Goal: Participate in discussion

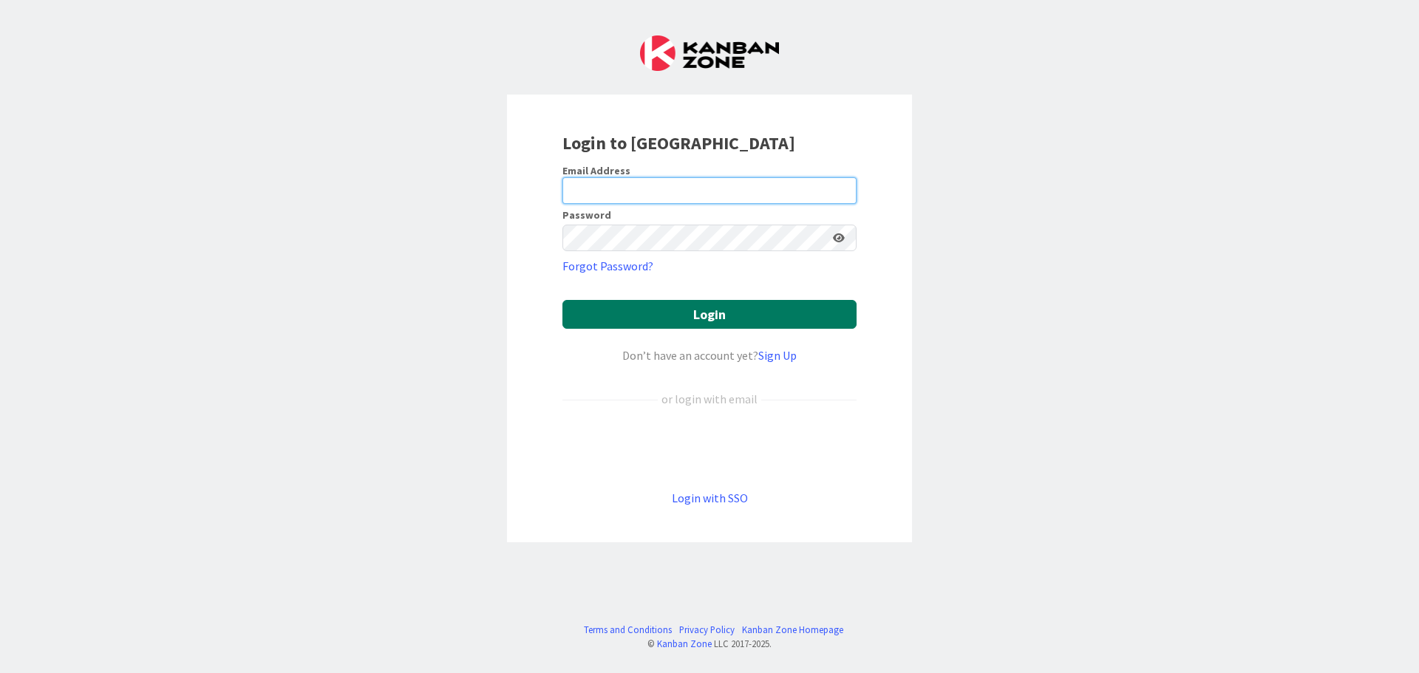
type input "[EMAIL_ADDRESS][DOMAIN_NAME]"
click at [706, 313] on button "Login" at bounding box center [709, 314] width 294 height 29
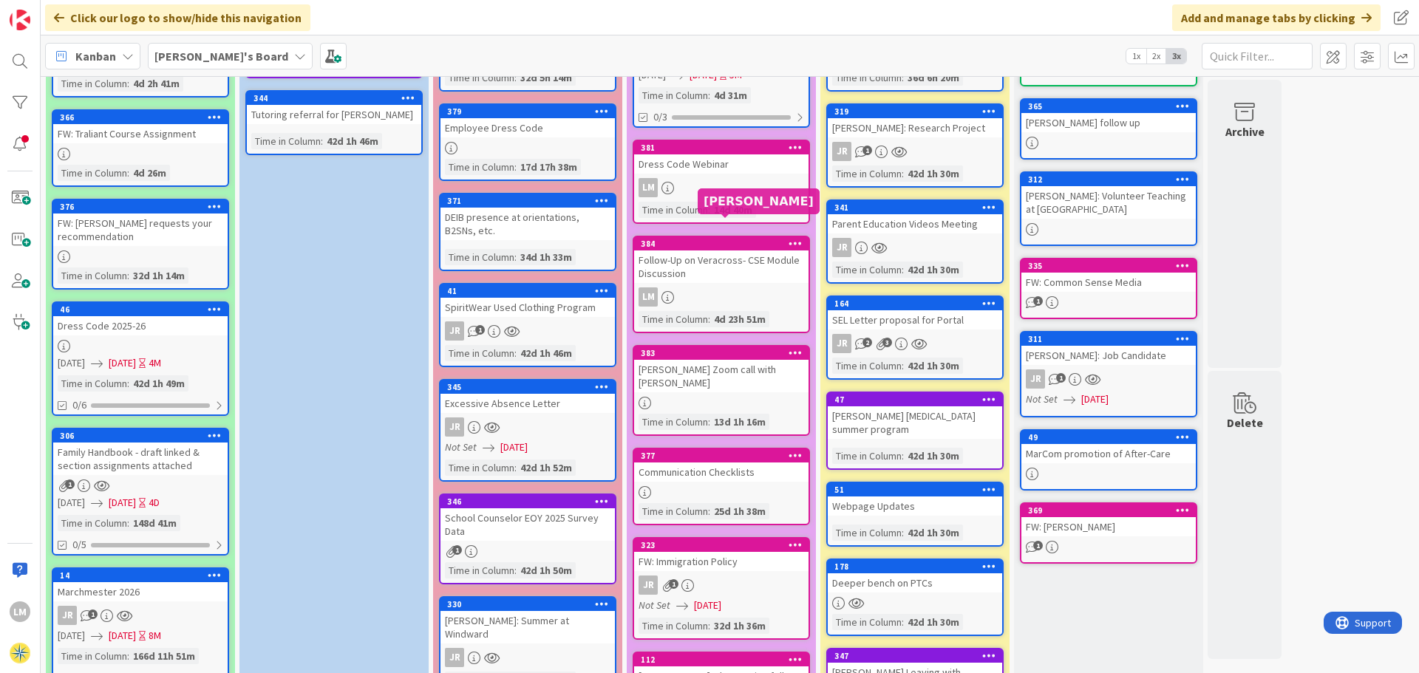
scroll to position [222, 0]
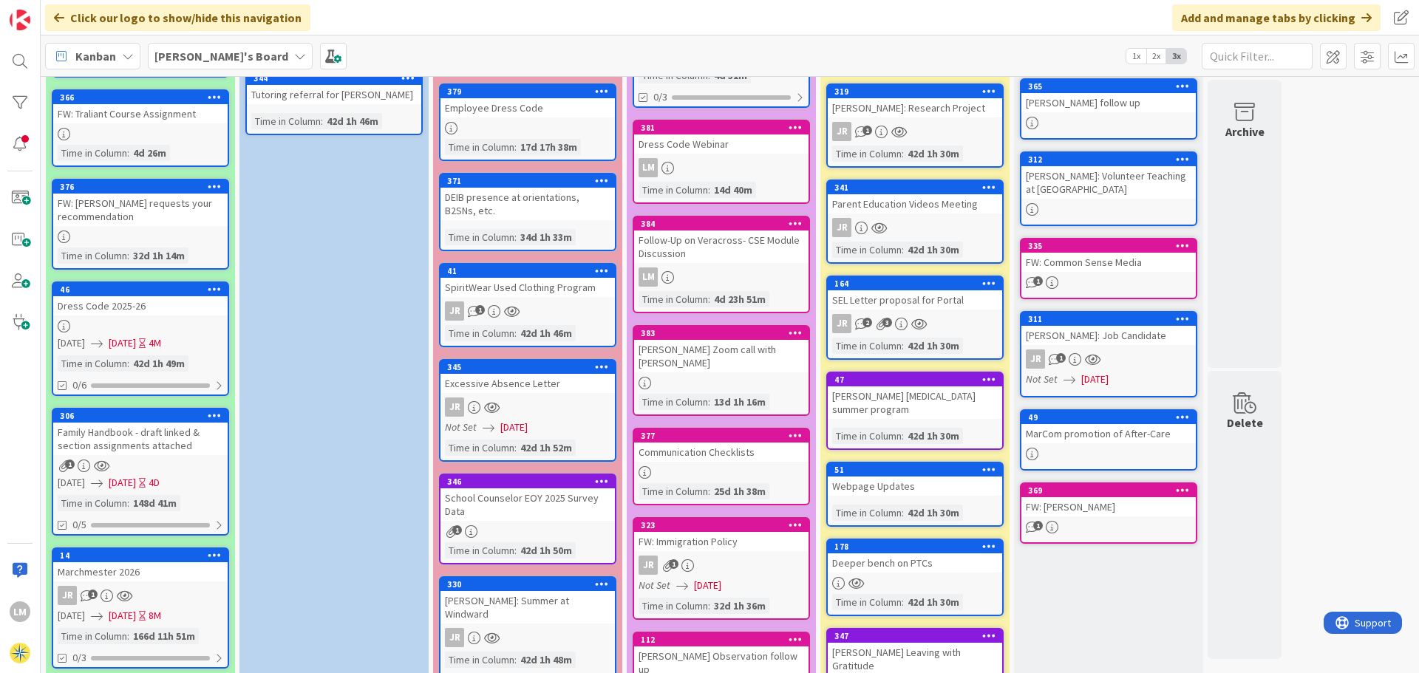
click at [714, 259] on div "Follow-Up on Veracross- CSE Module Discussion" at bounding box center [721, 247] width 174 height 33
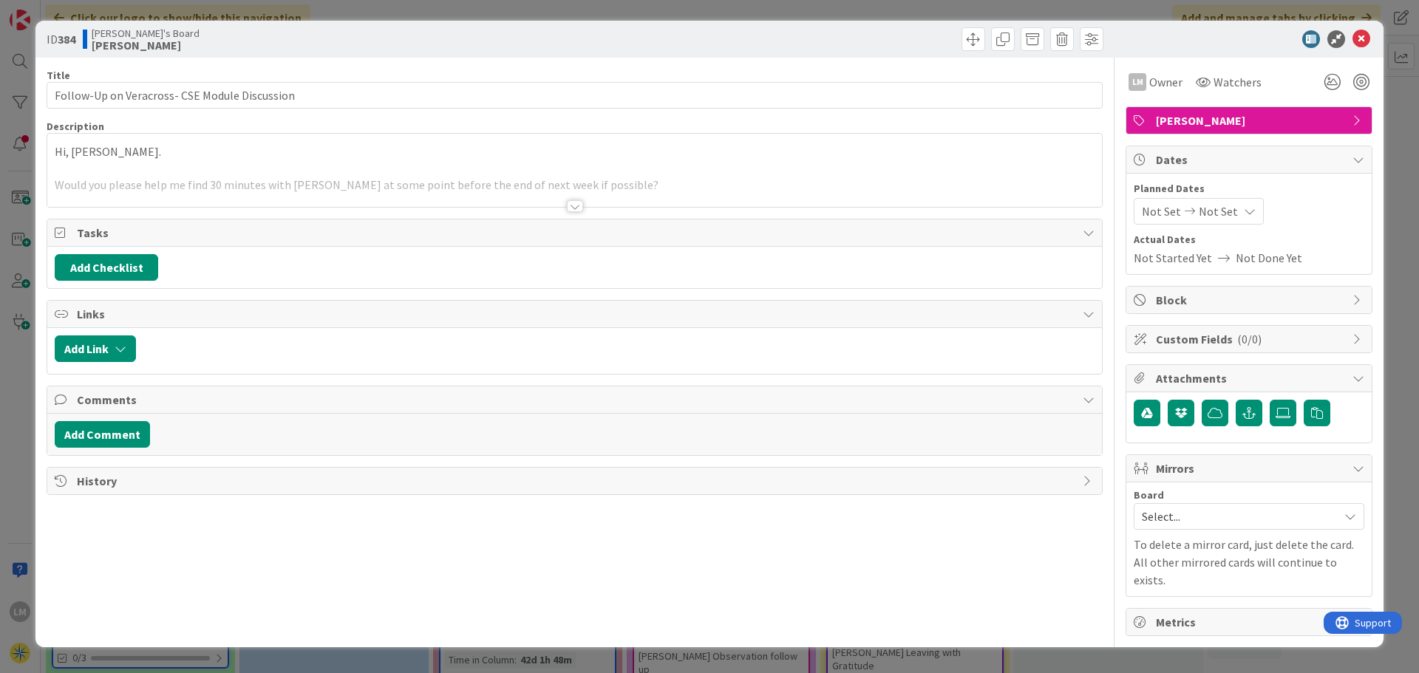
click at [426, 181] on div at bounding box center [574, 188] width 1054 height 38
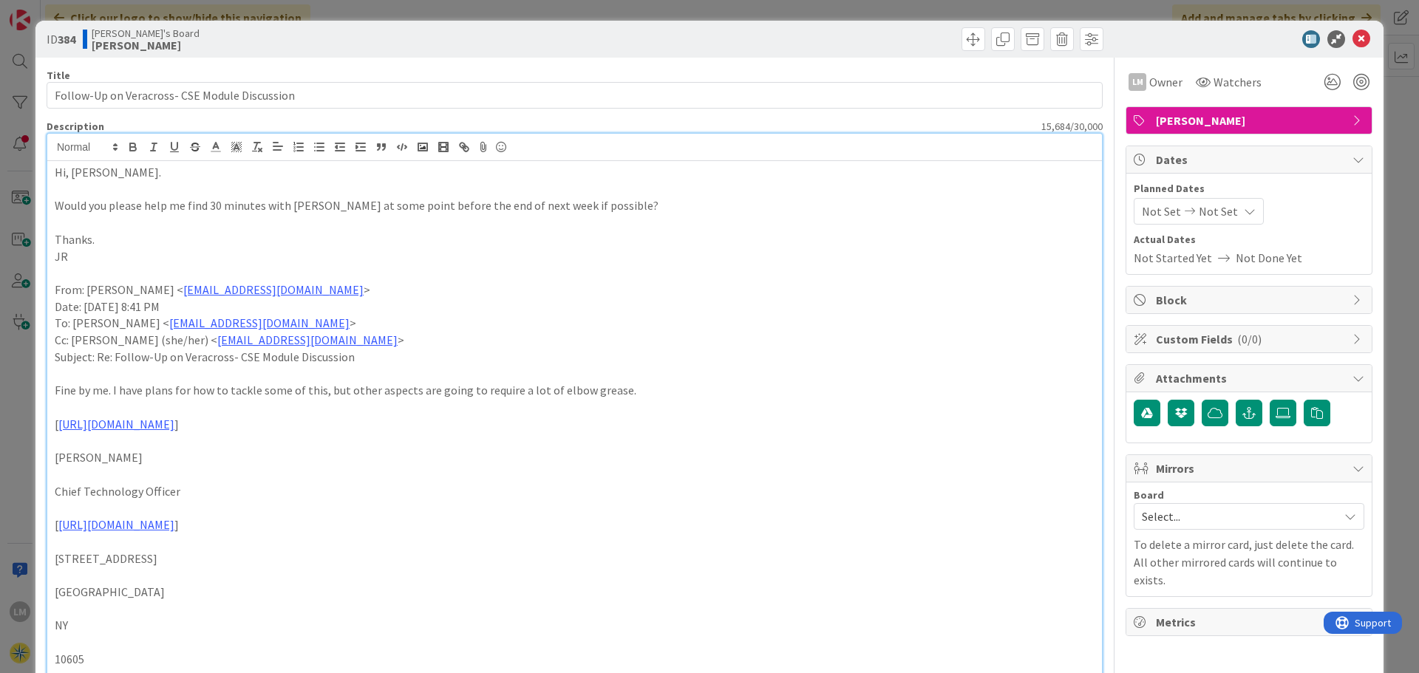
click at [502, 209] on p "Would you please help me find 30 minutes with [PERSON_NAME] at some point befor…" at bounding box center [575, 205] width 1040 height 17
click at [1352, 36] on icon at bounding box center [1361, 39] width 18 height 18
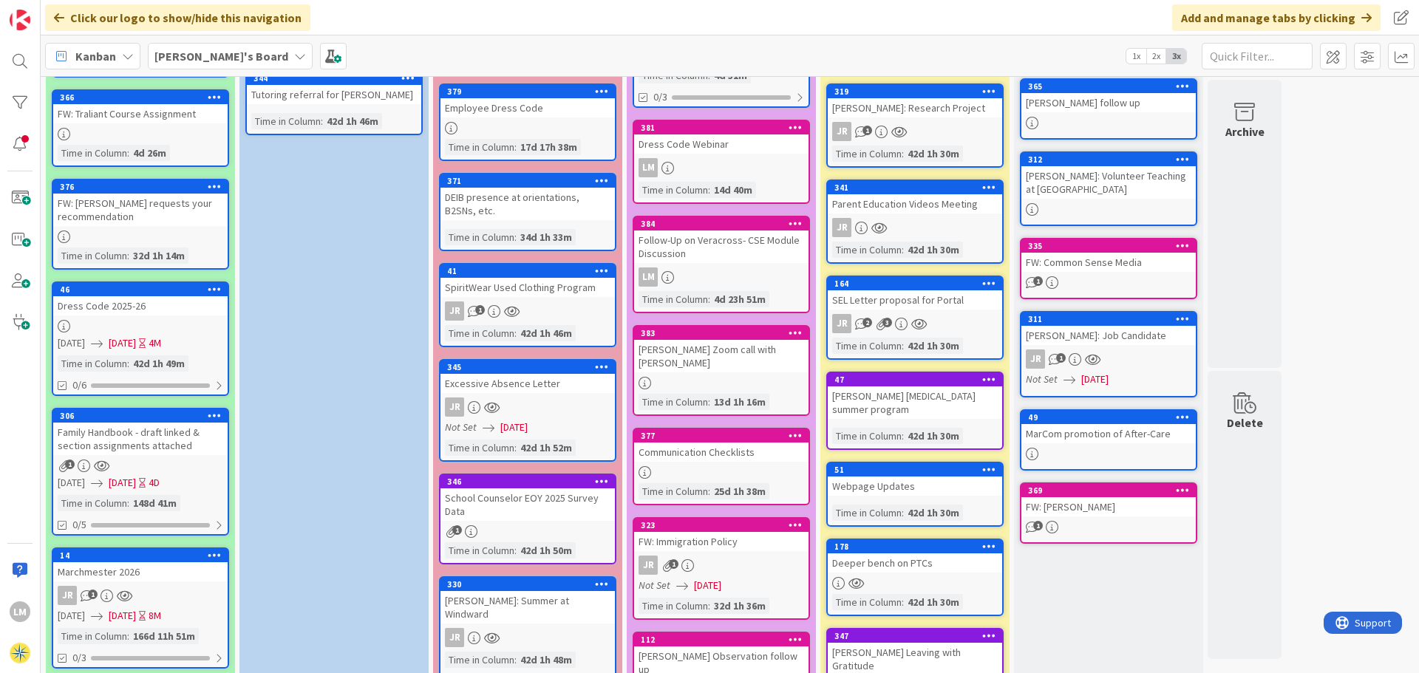
click at [266, 233] on div "Urgent/Not Important Keep cards that are not ready yet to start working on. The…" at bounding box center [333, 476] width 189 height 1193
